Goal: Find specific page/section

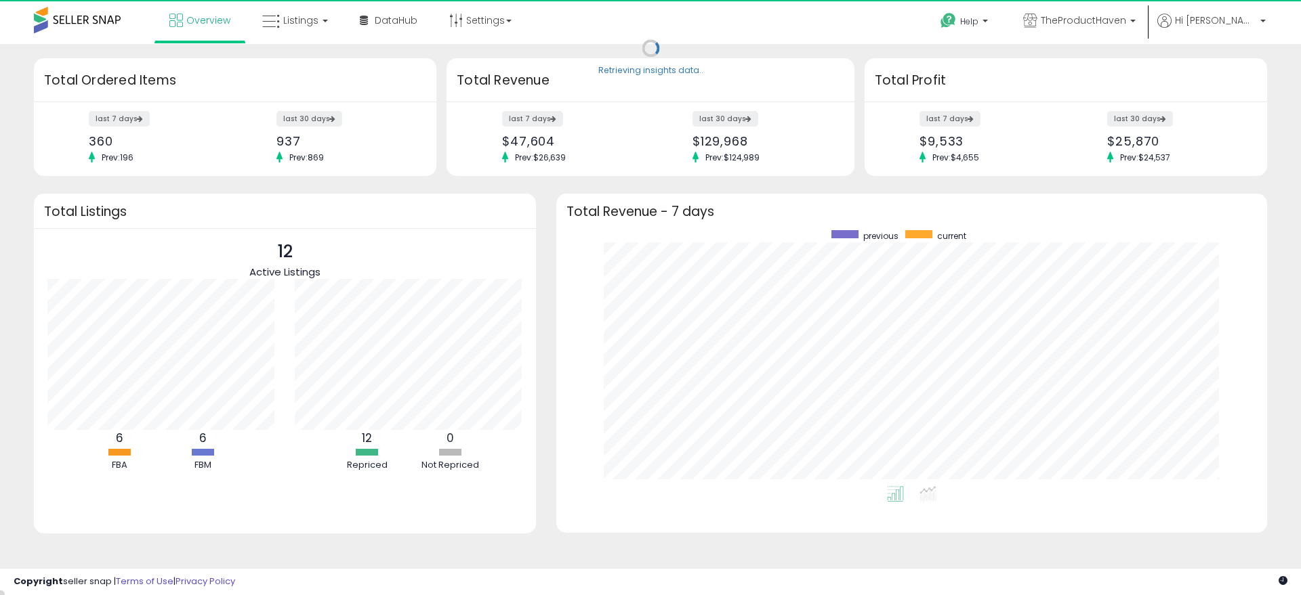
scroll to position [256, 683]
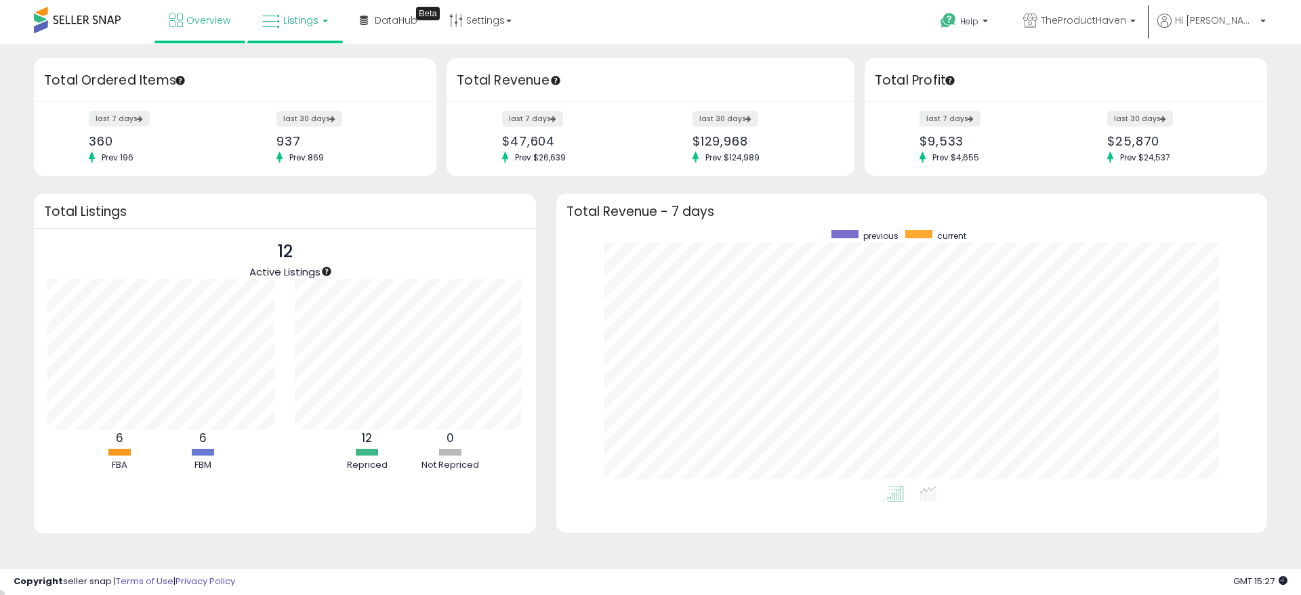
click at [307, 37] on link "Listings" at bounding box center [295, 20] width 86 height 41
click at [295, 102] on li at bounding box center [305, 121] width 114 height 50
click at [327, 28] on link "Listings" at bounding box center [295, 20] width 86 height 41
click at [316, 114] on icon at bounding box center [307, 118] width 71 height 20
